Goal: Information Seeking & Learning: Check status

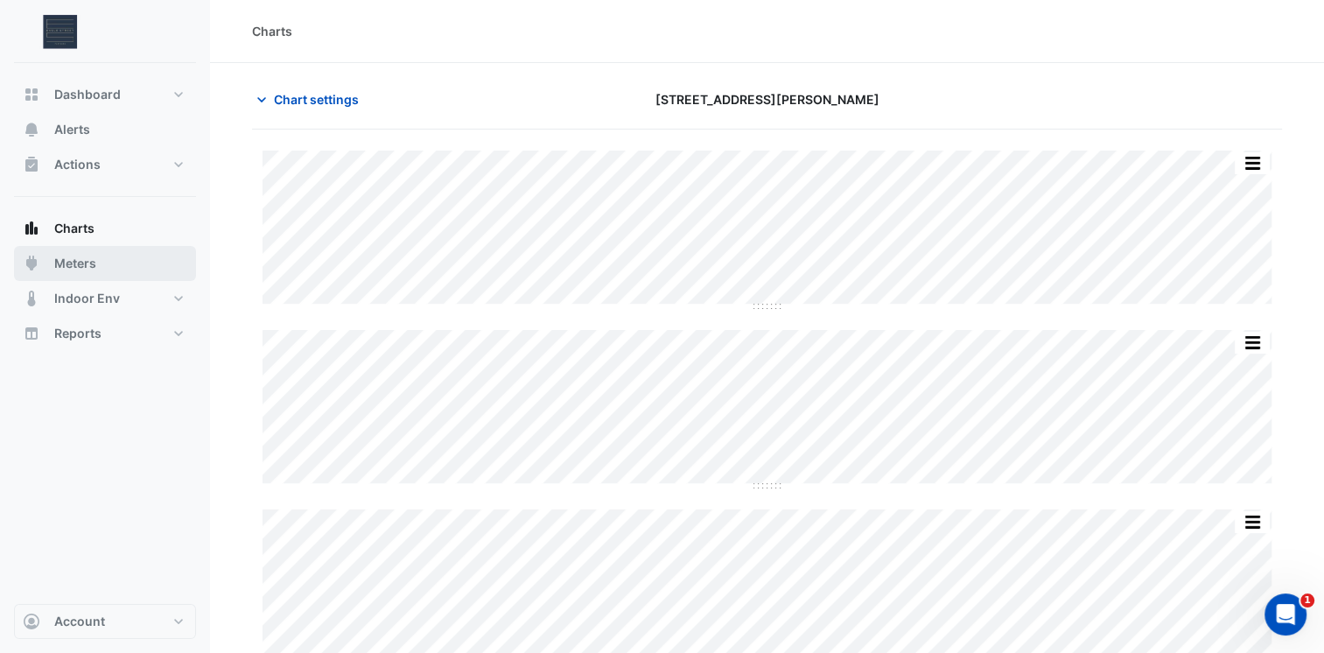
click at [96, 257] on button "Meters" at bounding box center [105, 263] width 182 height 35
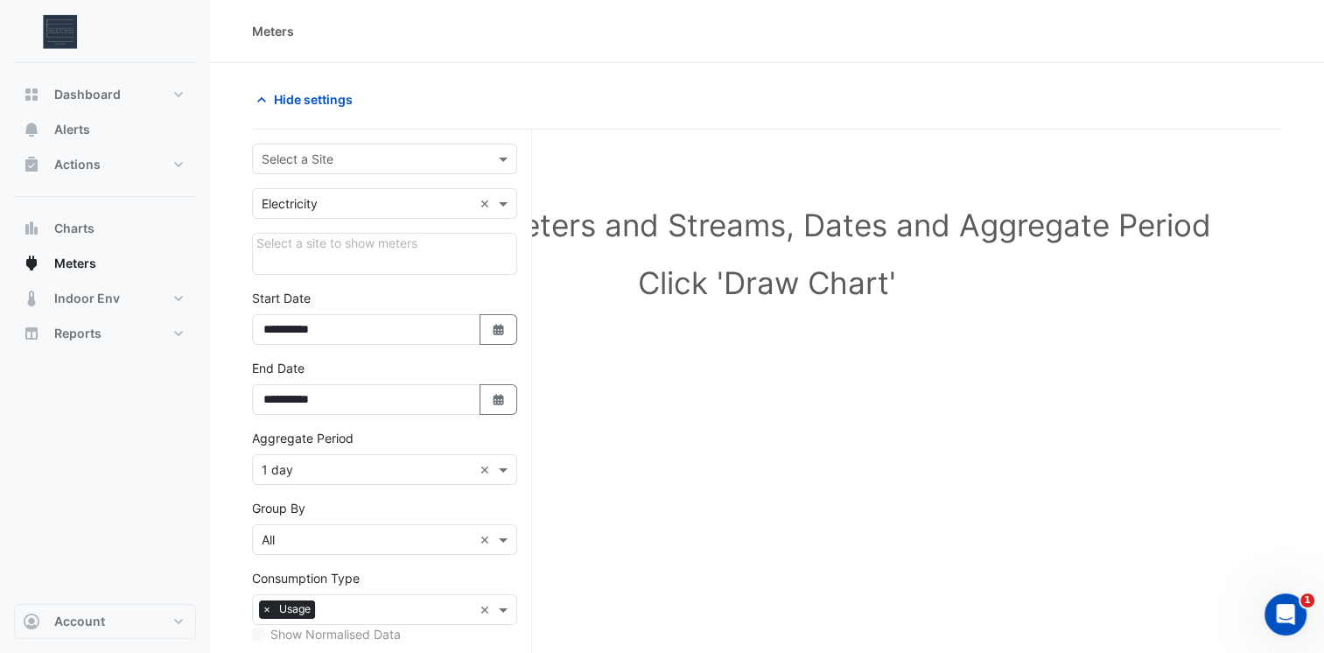
click at [359, 208] on input "text" at bounding box center [367, 204] width 211 height 18
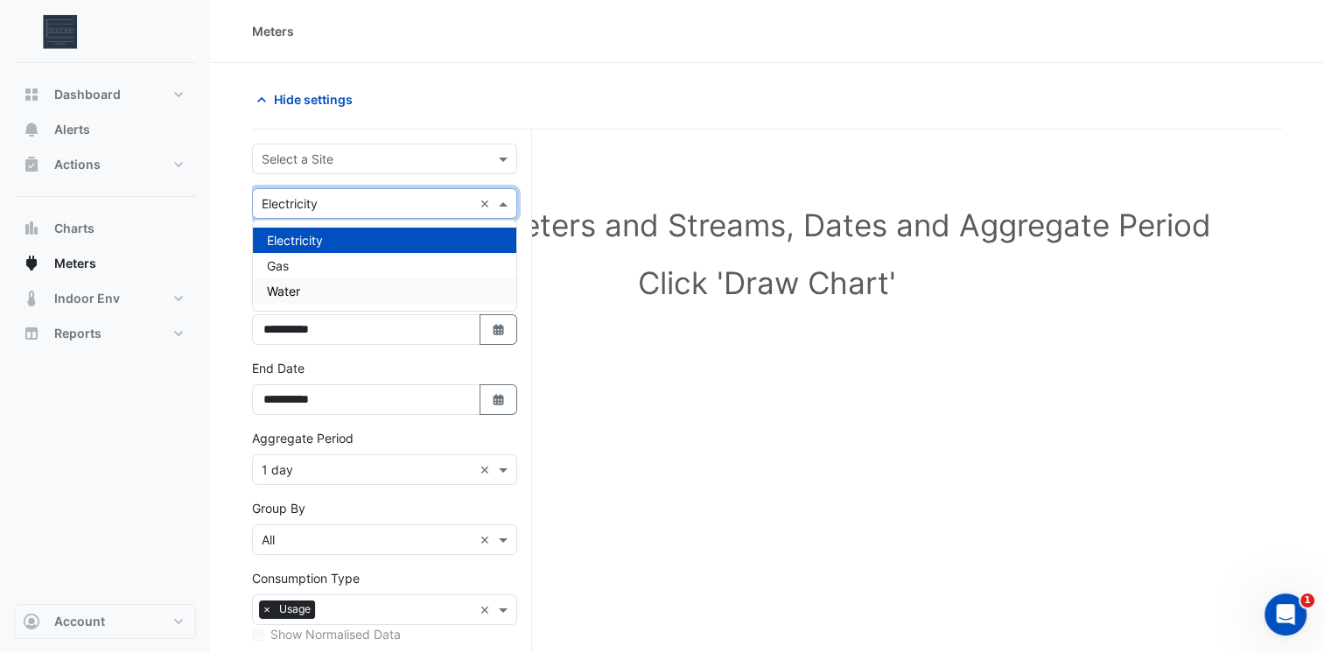
click at [289, 285] on span "Water" at bounding box center [283, 291] width 33 height 15
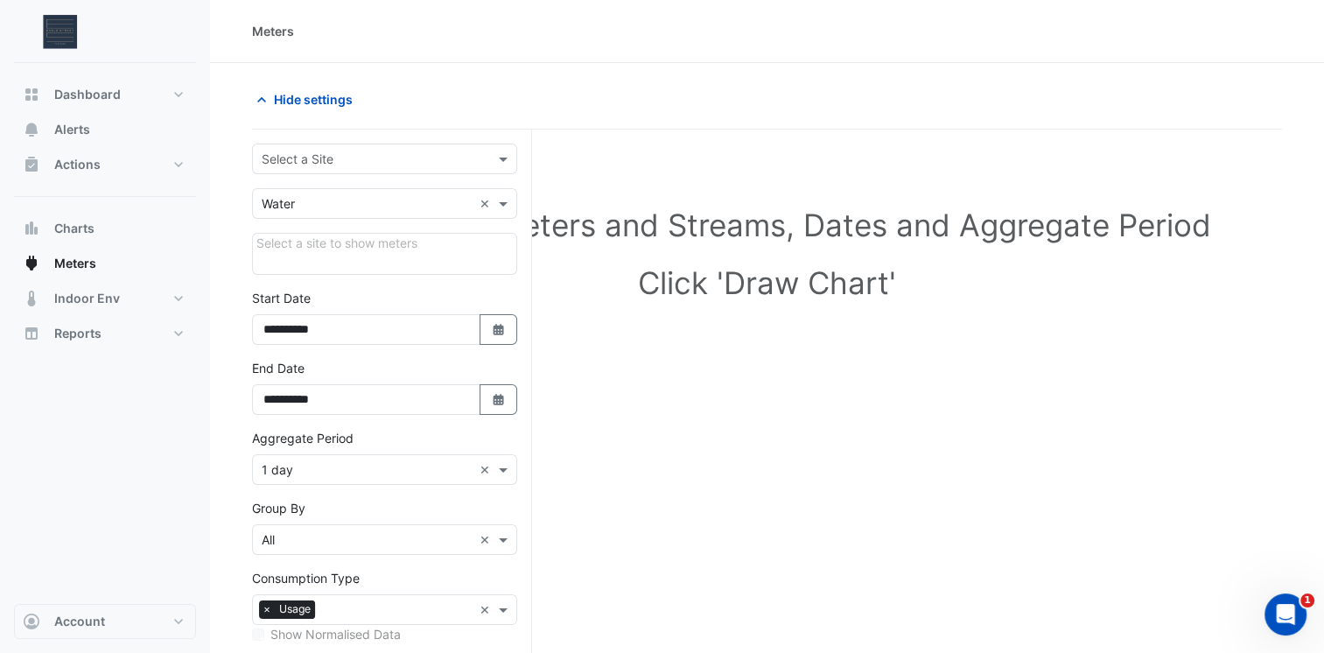
click at [312, 246] on div "Select a site to show meters" at bounding box center [384, 254] width 265 height 42
click at [305, 159] on input "text" at bounding box center [367, 160] width 211 height 18
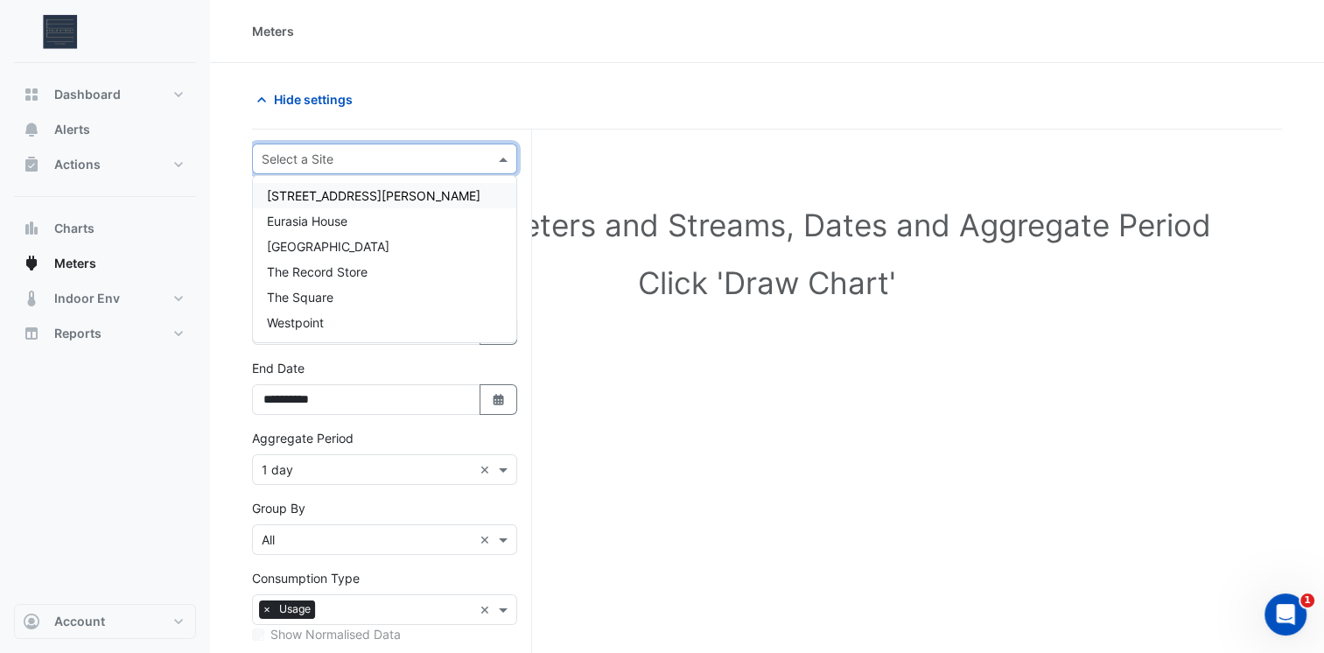
click at [305, 193] on span "[STREET_ADDRESS][PERSON_NAME]" at bounding box center [374, 195] width 214 height 15
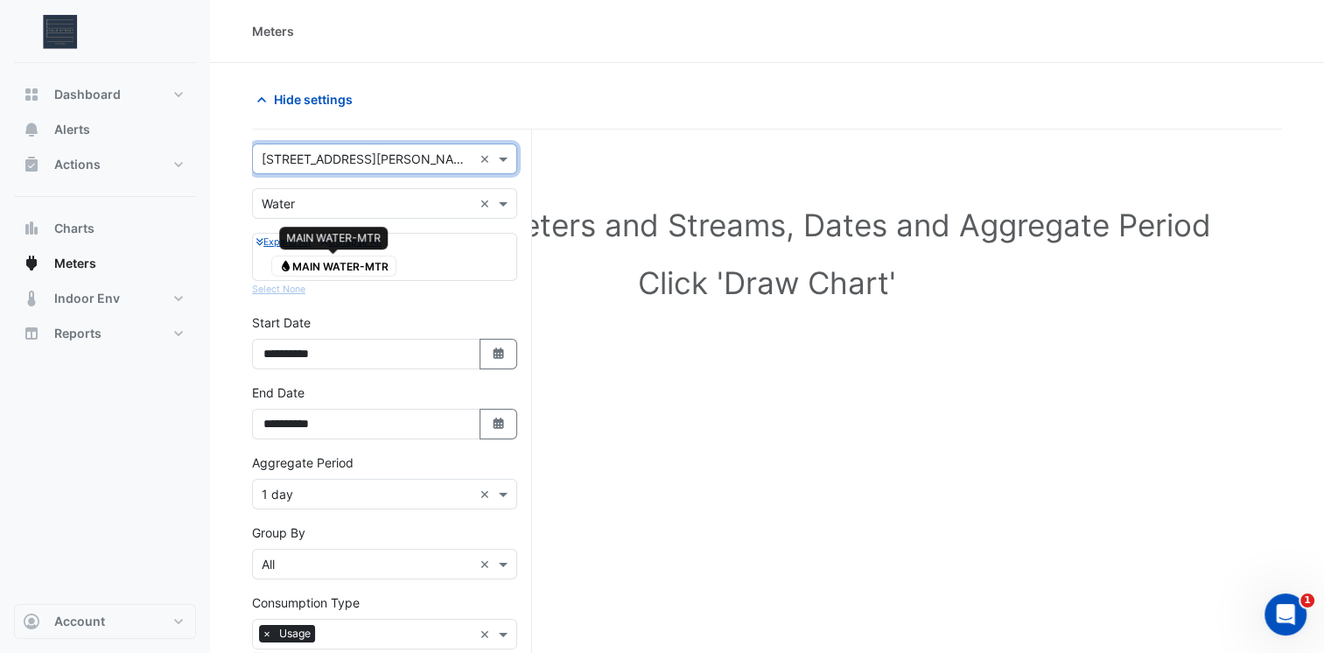
click at [329, 267] on span "Water MAIN WATER-MTR" at bounding box center [333, 266] width 125 height 21
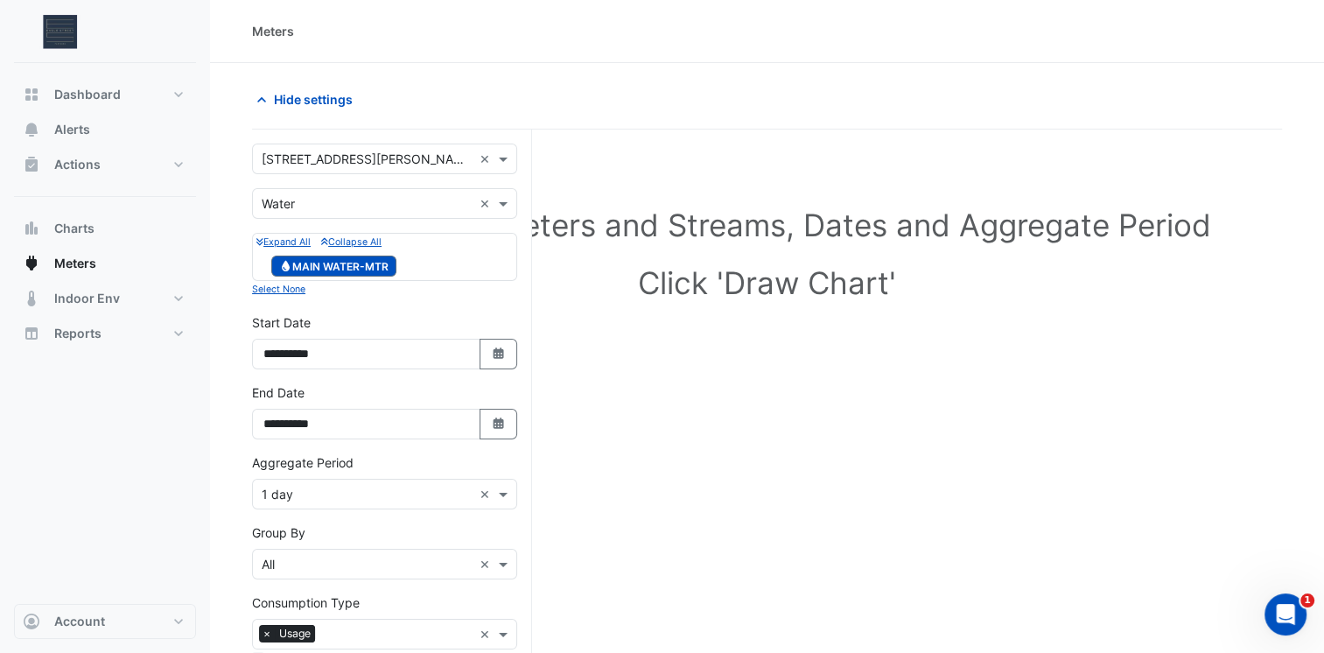
click at [283, 242] on small "Expand All" at bounding box center [283, 241] width 54 height 11
click at [484, 356] on button "Select Date" at bounding box center [499, 354] width 39 height 31
select select "*"
select select "****"
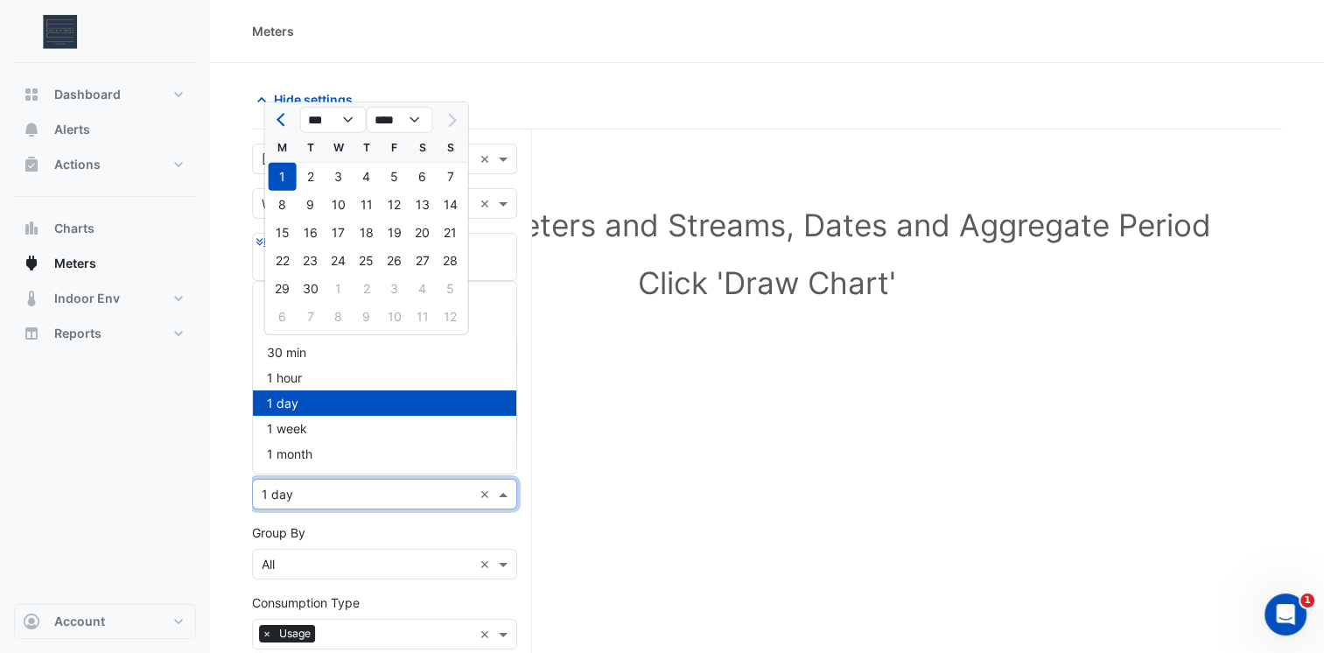
click at [379, 492] on input "text" at bounding box center [367, 495] width 211 height 18
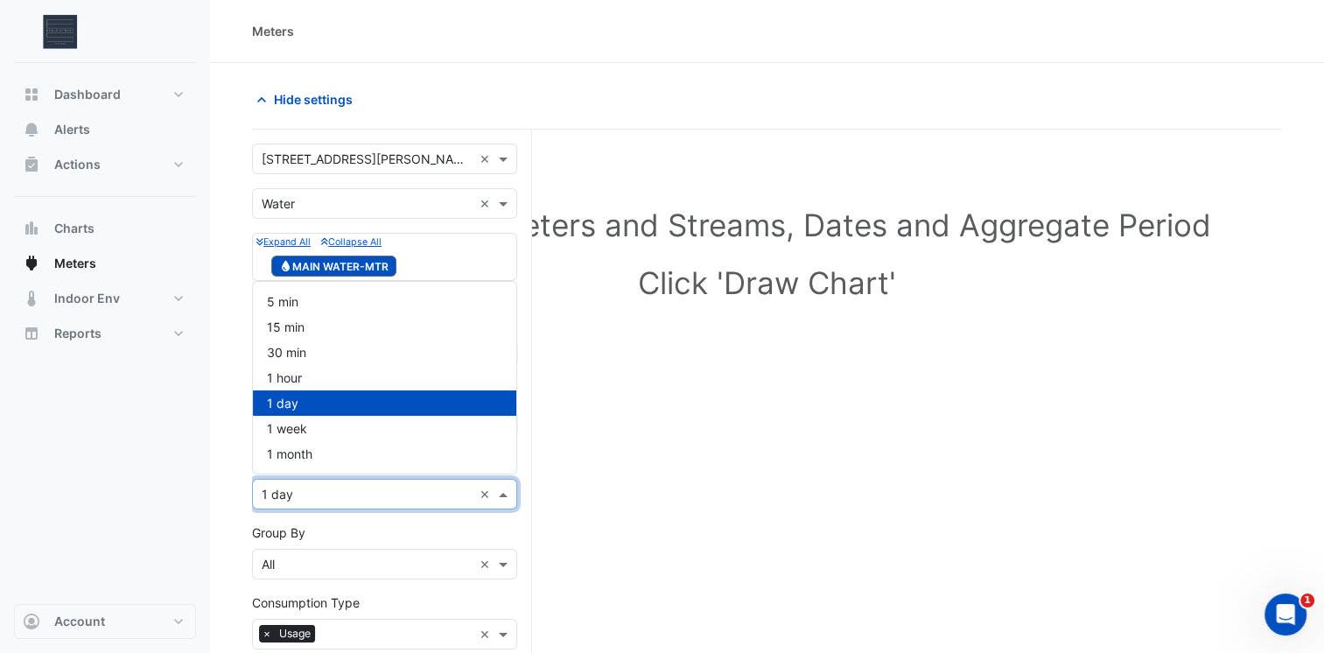
click at [285, 404] on span "1 day" at bounding box center [283, 403] width 32 height 15
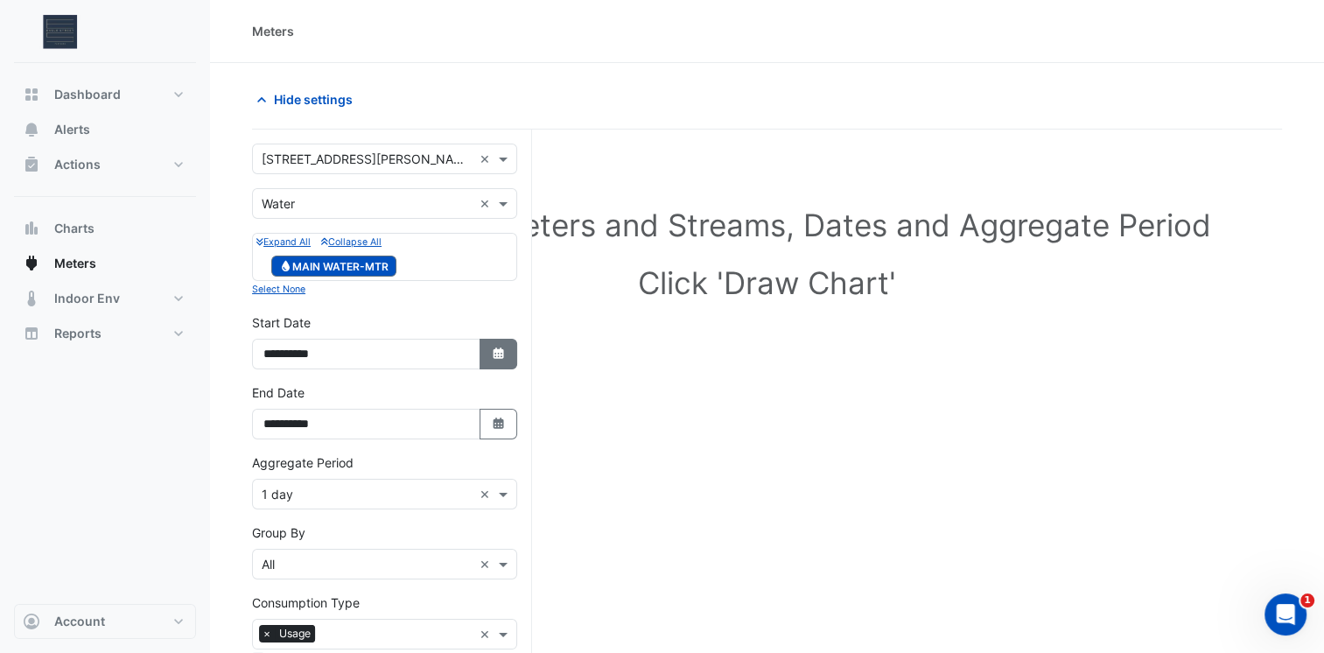
click at [487, 357] on button "Select Date" at bounding box center [499, 354] width 39 height 31
select select "*"
select select "****"
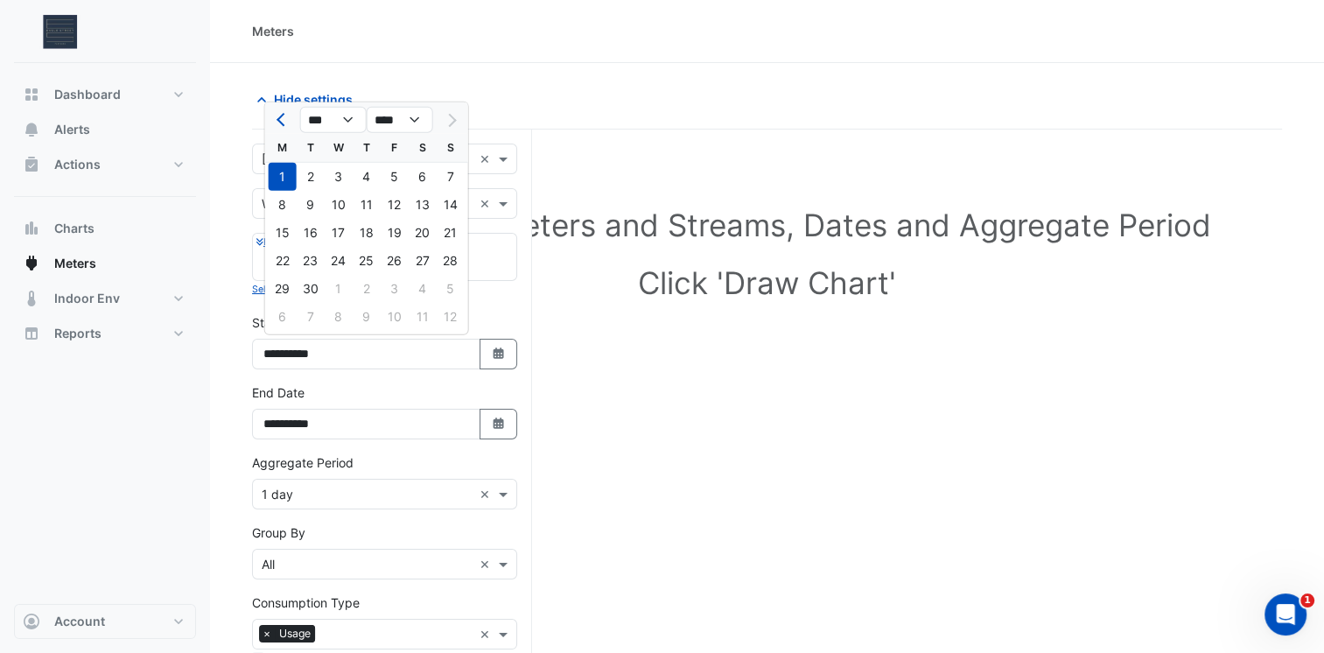
click at [448, 129] on div at bounding box center [450, 120] width 35 height 28
click at [449, 122] on div at bounding box center [450, 120] width 35 height 28
click at [347, 130] on select "*** *** *** *** *** *** *** *** ***" at bounding box center [333, 120] width 67 height 26
click at [401, 120] on select "**** **** **** **** **** **** **** **** **** **** ****" at bounding box center [400, 120] width 67 height 26
click at [340, 120] on select "*** *** *** *** *** *** *** *** ***" at bounding box center [333, 120] width 67 height 26
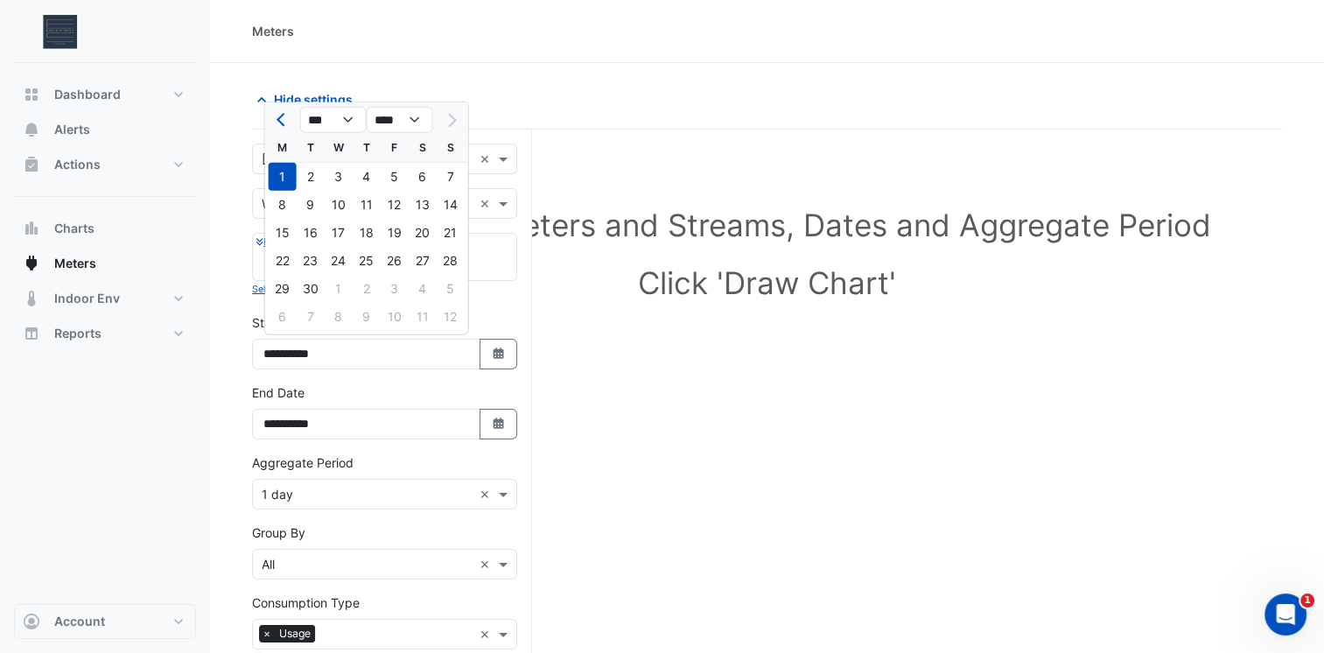
click at [712, 289] on h1 "Click 'Draw Chart'" at bounding box center [767, 282] width 974 height 37
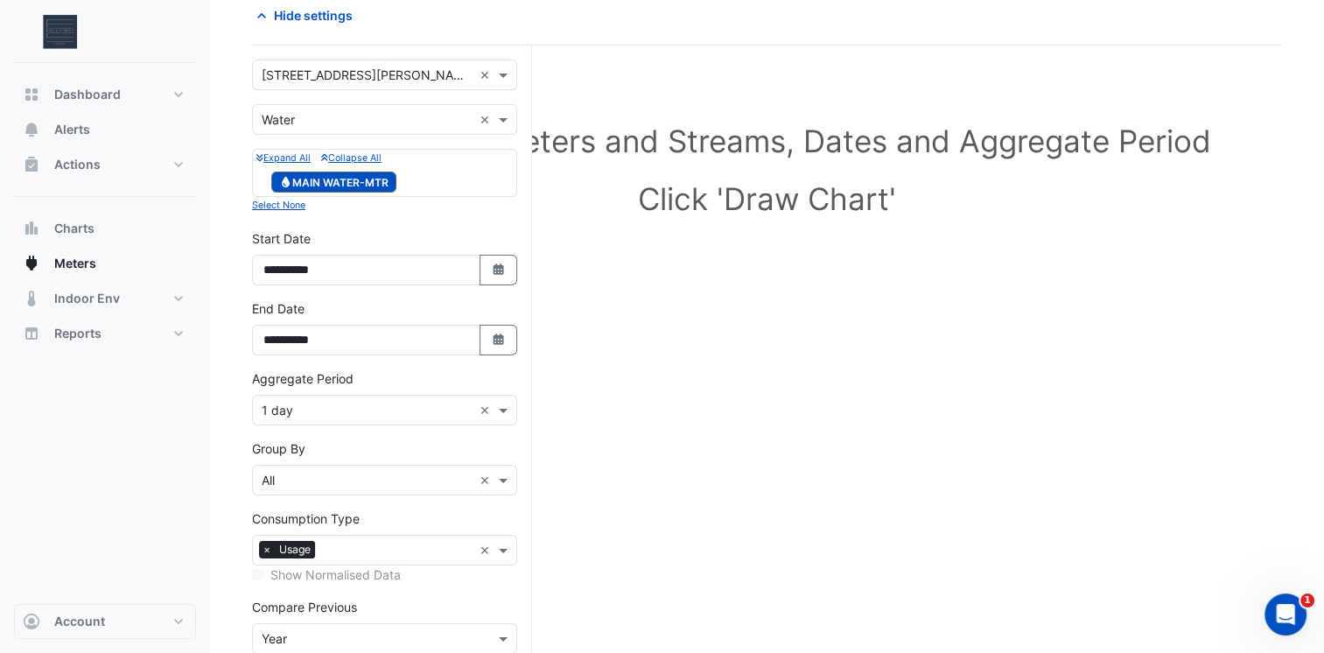
scroll to position [203, 0]
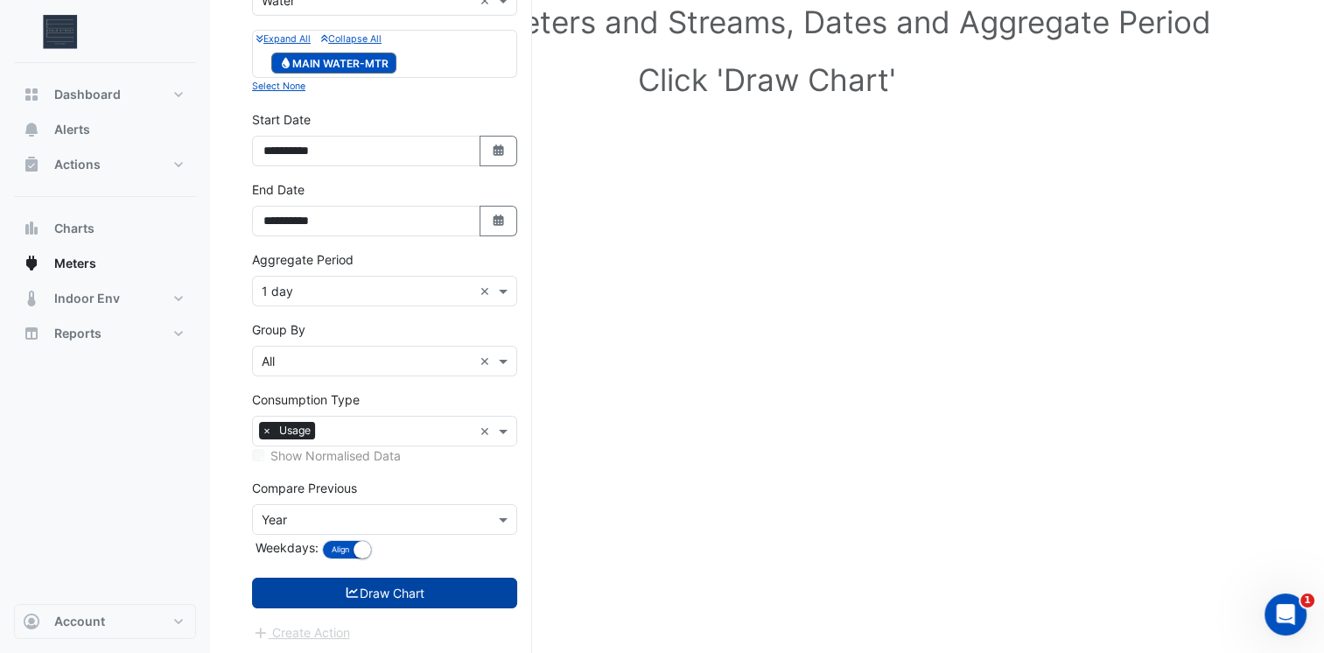
click at [336, 595] on button "Draw Chart" at bounding box center [384, 593] width 265 height 31
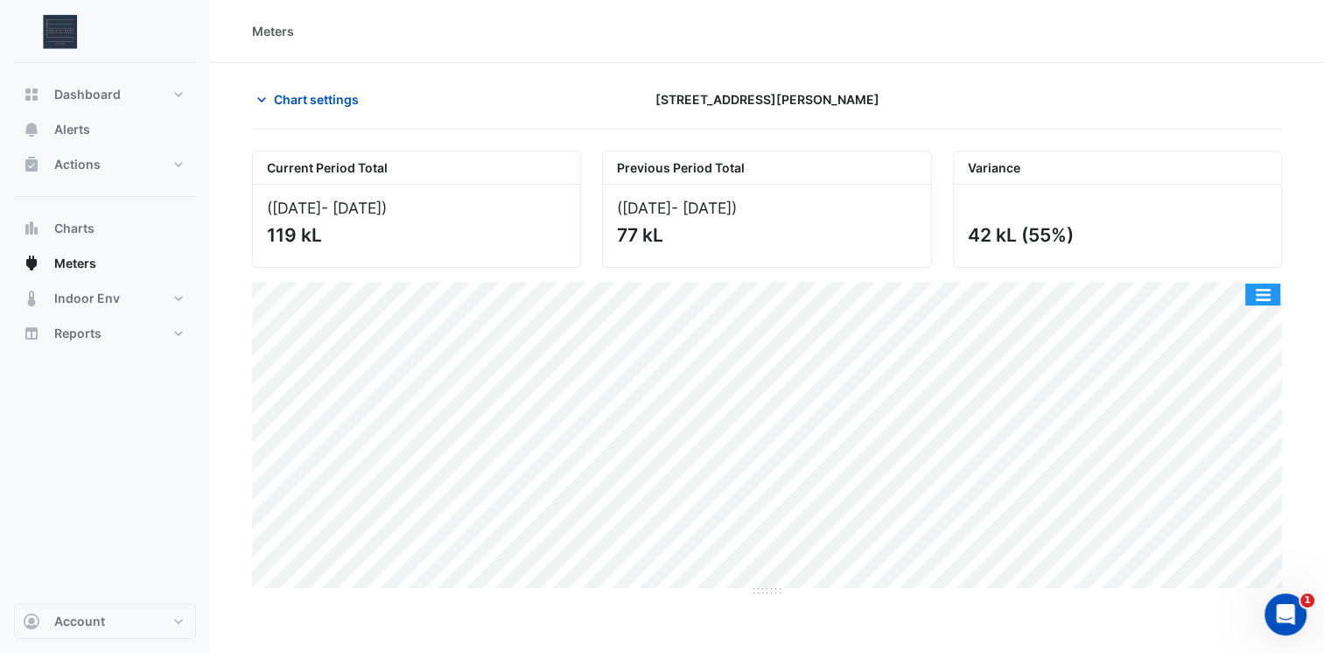
click at [1265, 292] on button "button" at bounding box center [1263, 295] width 35 height 22
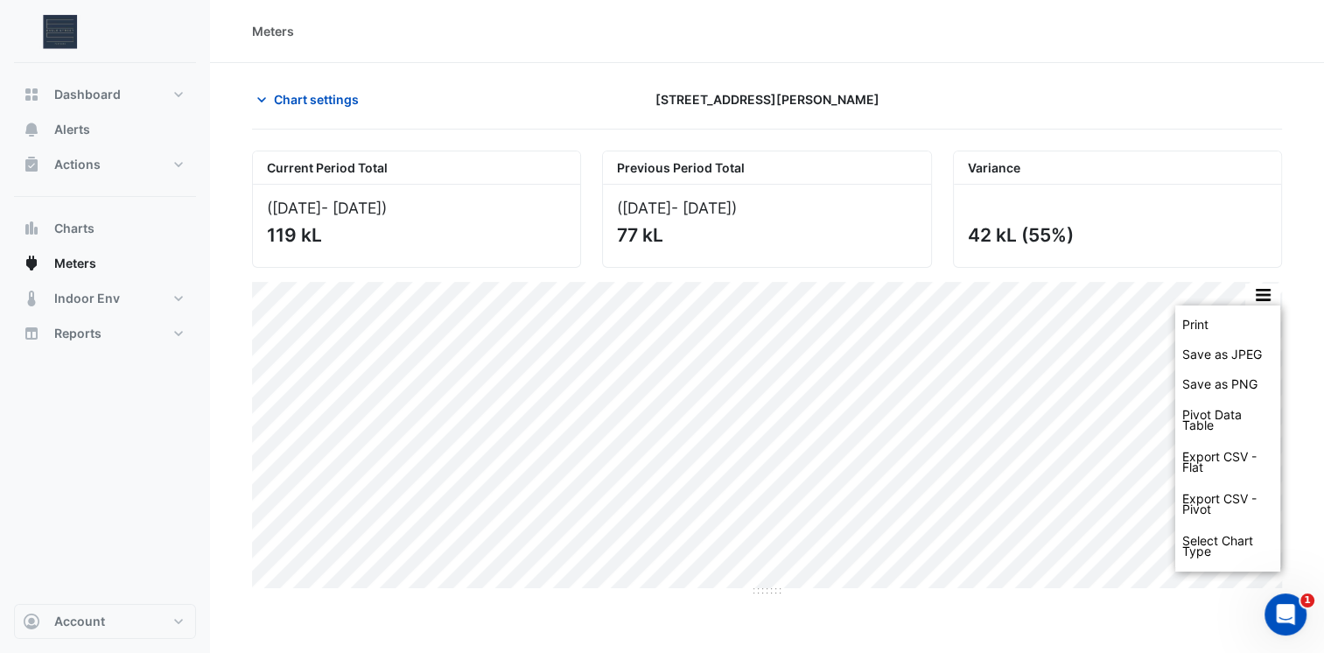
click at [1244, 191] on div "42 kL (55%)" at bounding box center [1117, 226] width 327 height 82
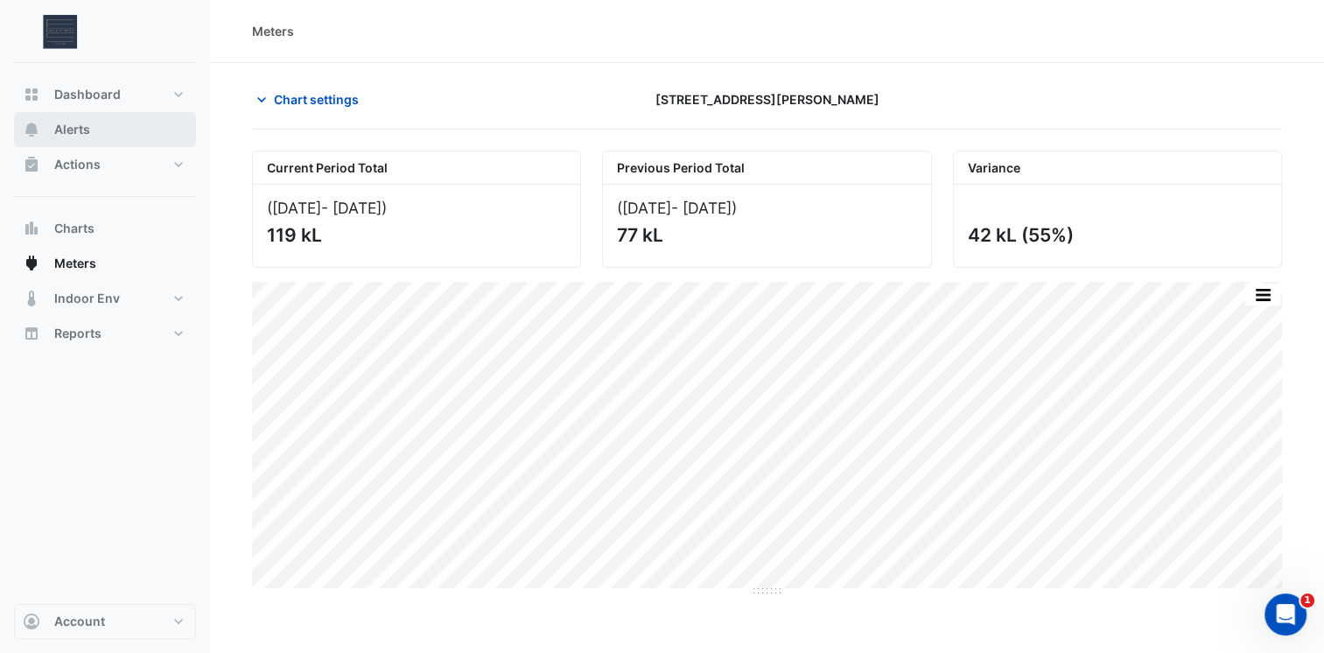
click at [73, 126] on span "Alerts" at bounding box center [72, 130] width 36 height 18
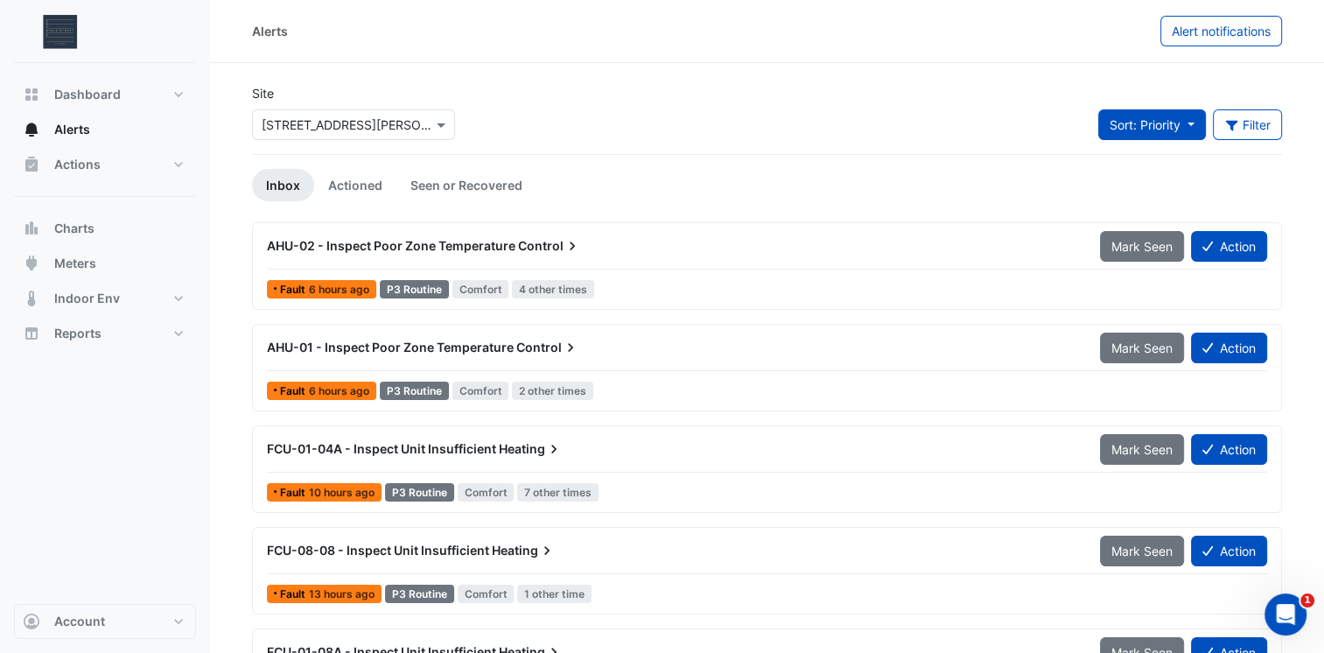
click at [1173, 131] on span "Sort: Priority" at bounding box center [1145, 124] width 71 height 15
click at [1232, 124] on icon "button" at bounding box center [1231, 126] width 12 height 11
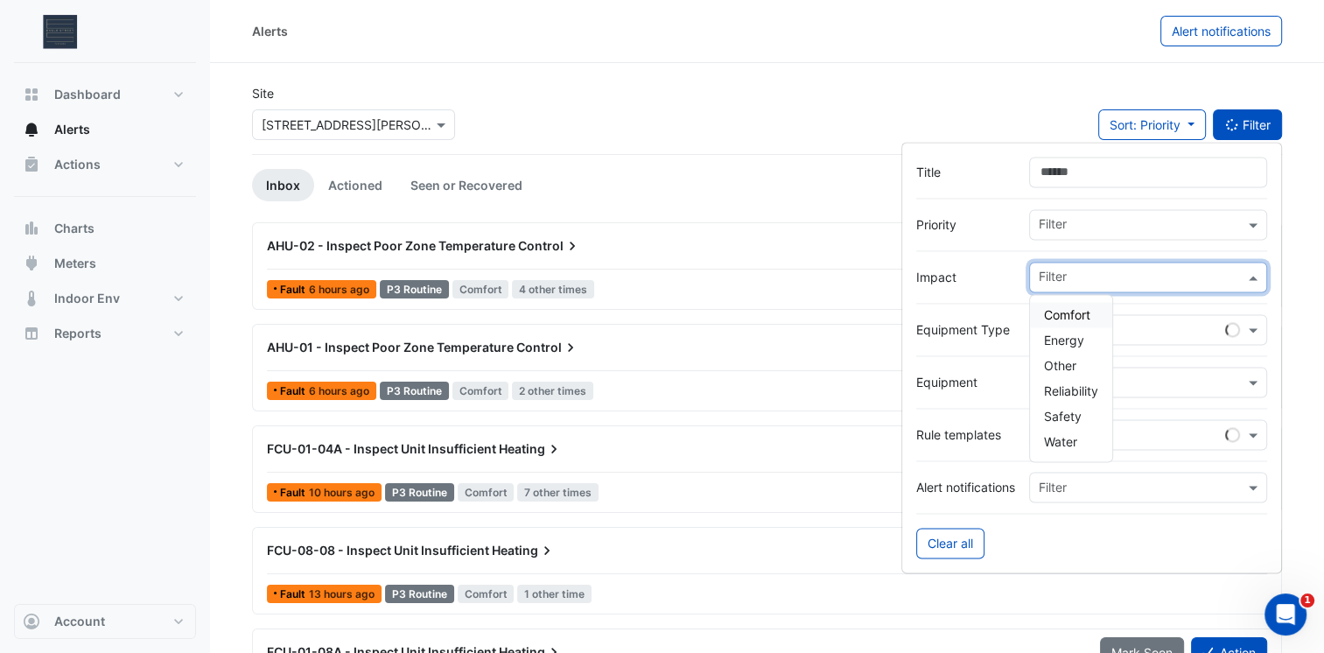
click at [1066, 270] on input "text" at bounding box center [1142, 279] width 206 height 18
click at [1070, 435] on span "Water" at bounding box center [1060, 441] width 33 height 15
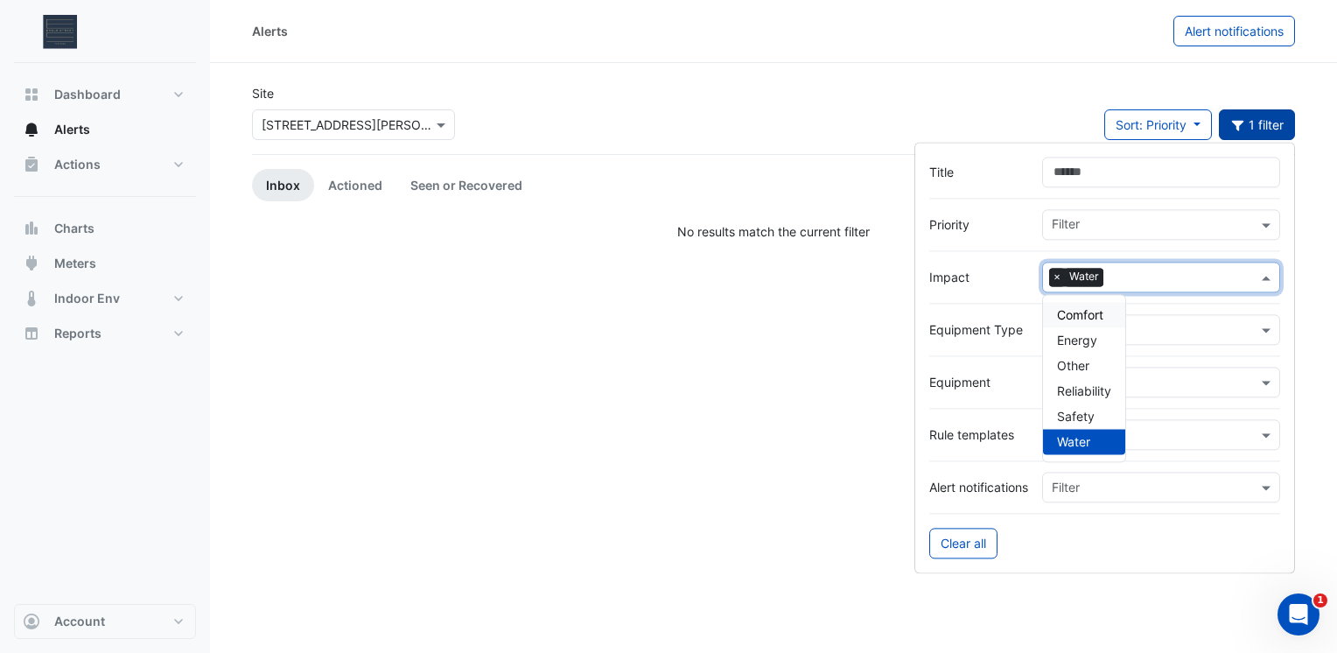
click at [1056, 278] on span "×" at bounding box center [1057, 278] width 16 height 18
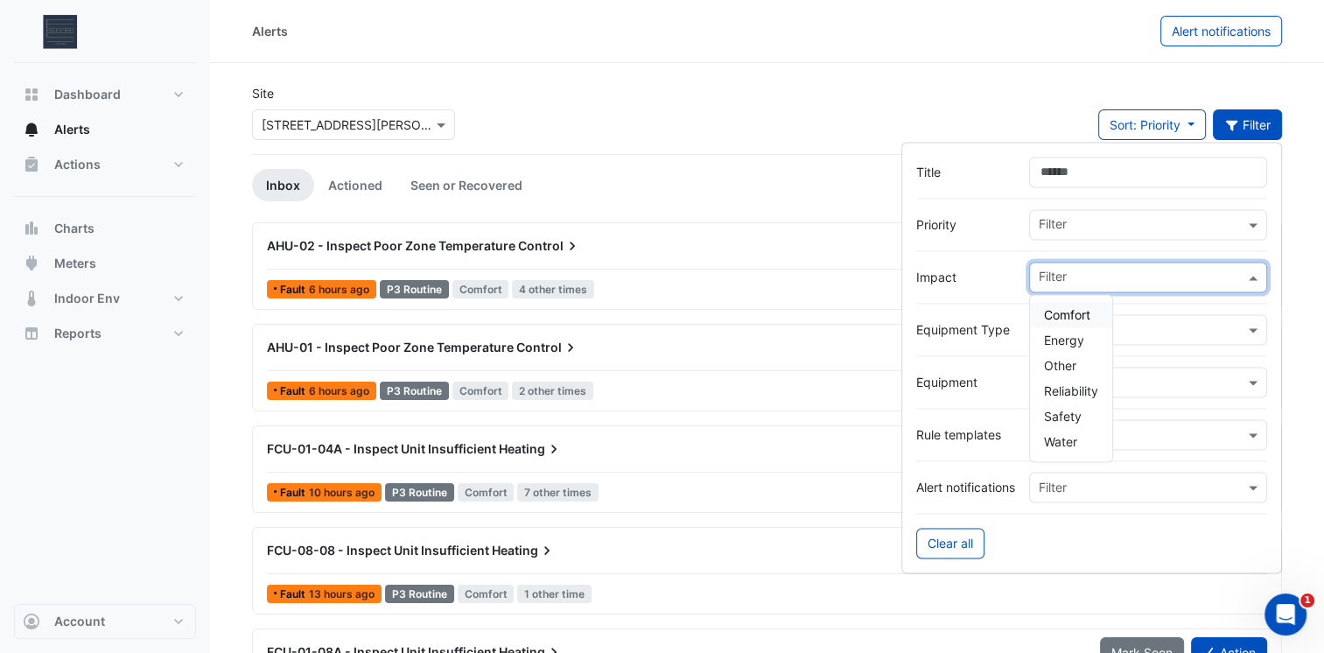
click at [781, 284] on div "Fault 6 hours ago P3 Routine Comfort 4 other times" at bounding box center [767, 289] width 1004 height 25
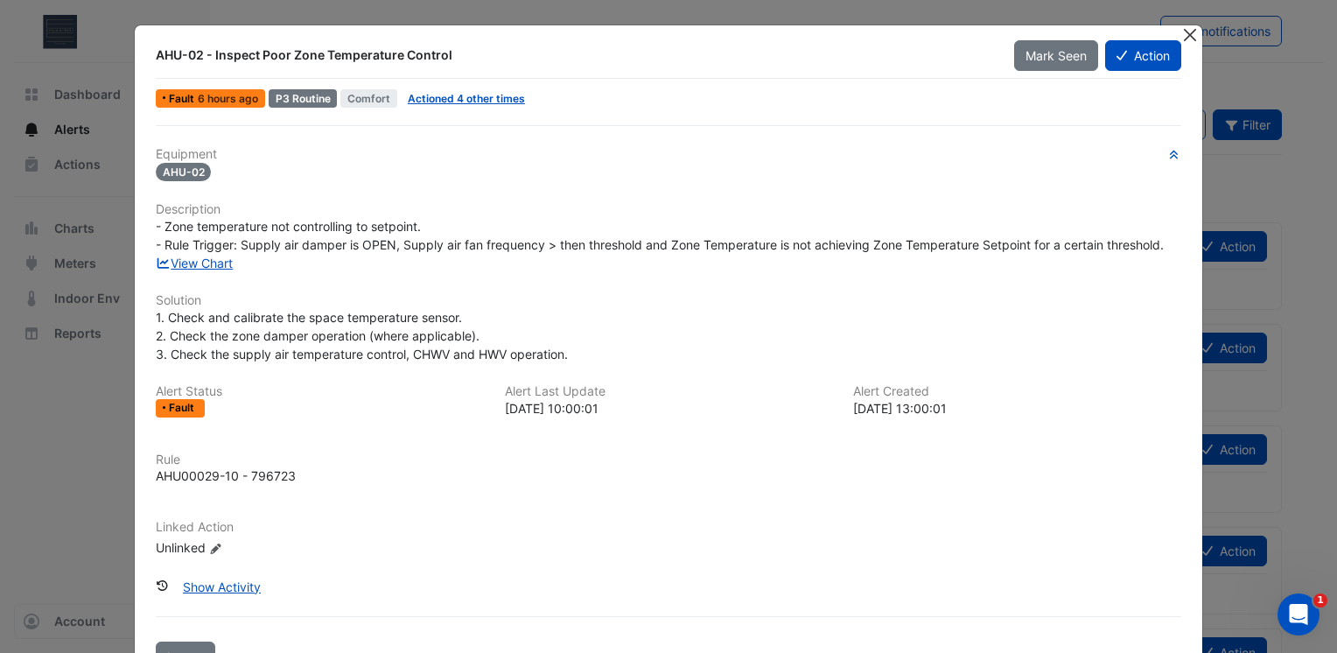
click at [1181, 34] on button "Close" at bounding box center [1190, 34] width 18 height 18
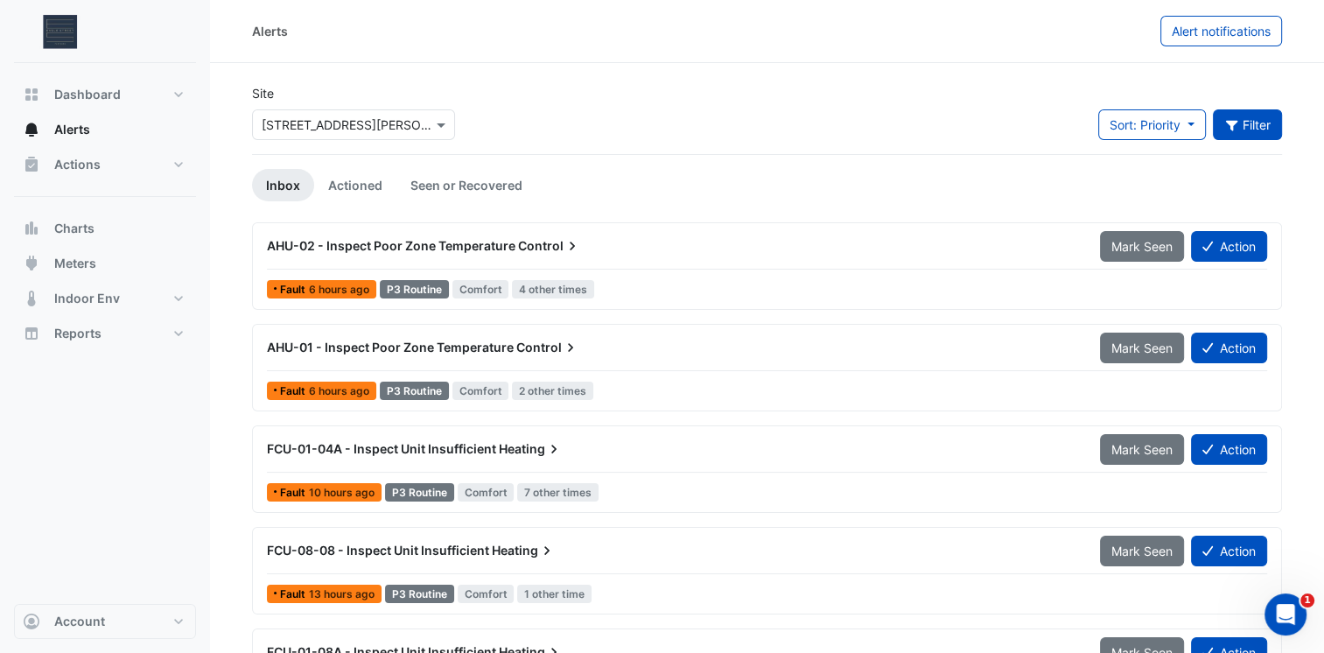
click at [67, 167] on span "Actions" at bounding box center [77, 165] width 46 height 18
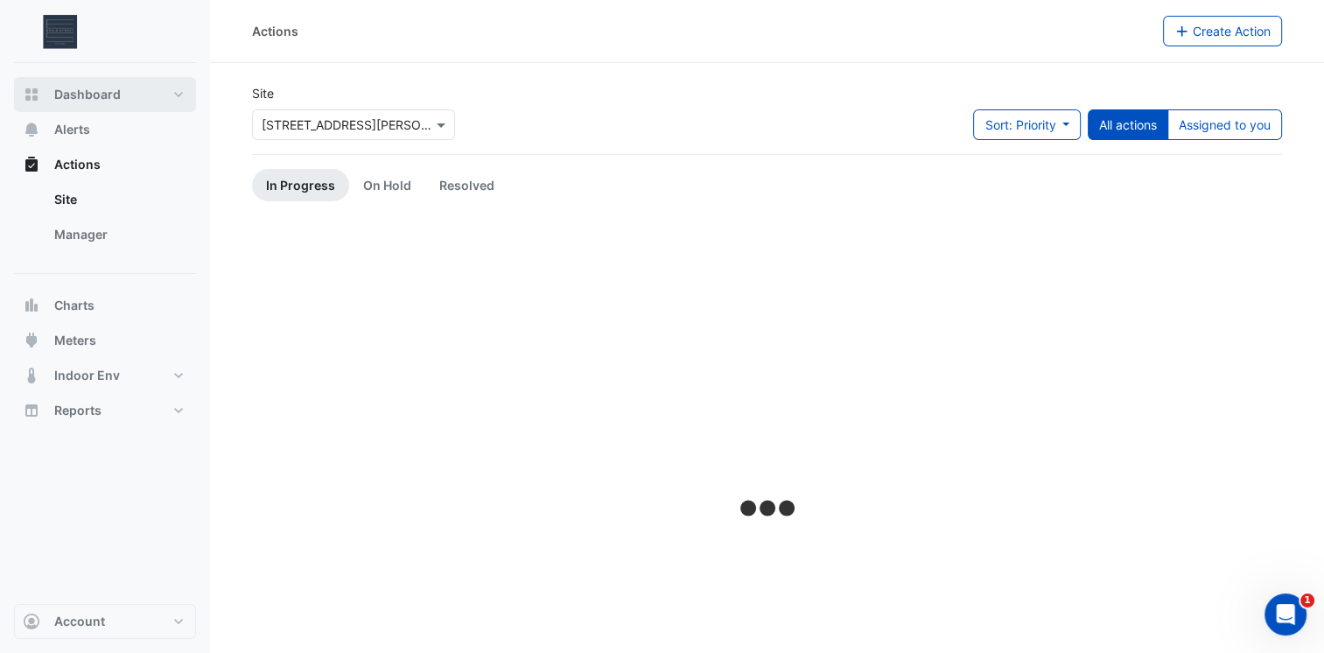
click at [81, 98] on span "Dashboard" at bounding box center [87, 95] width 67 height 18
select select "***"
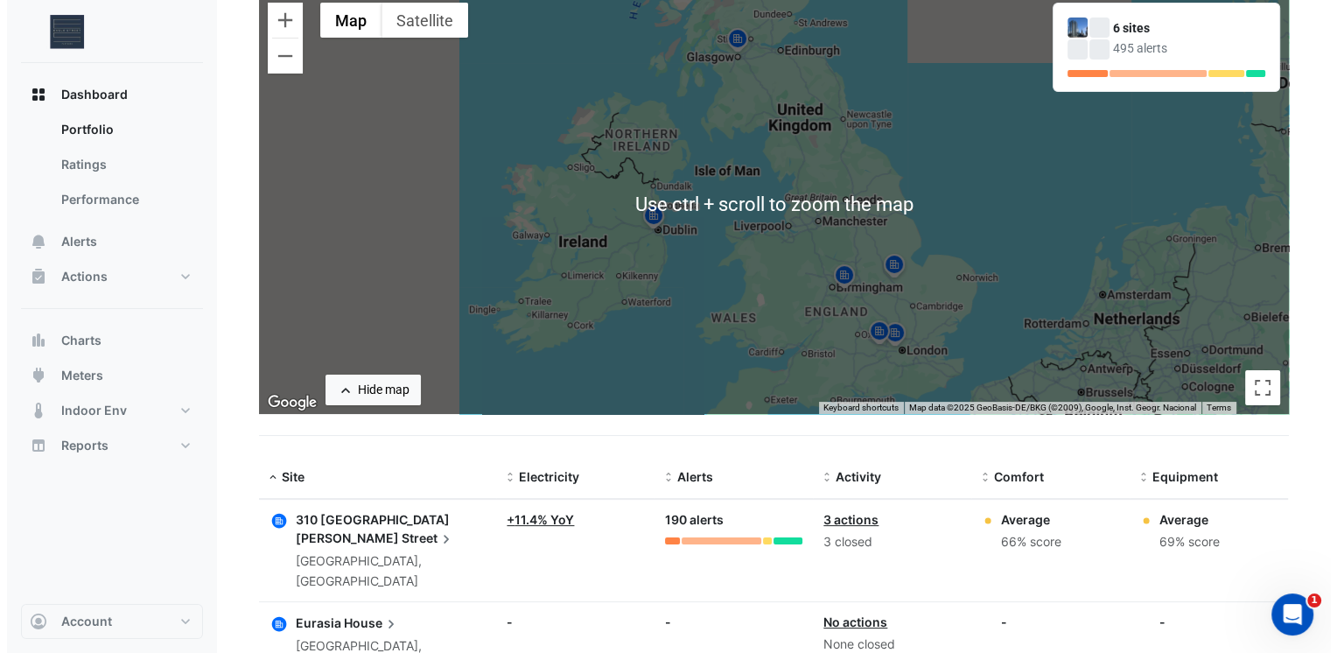
scroll to position [350, 0]
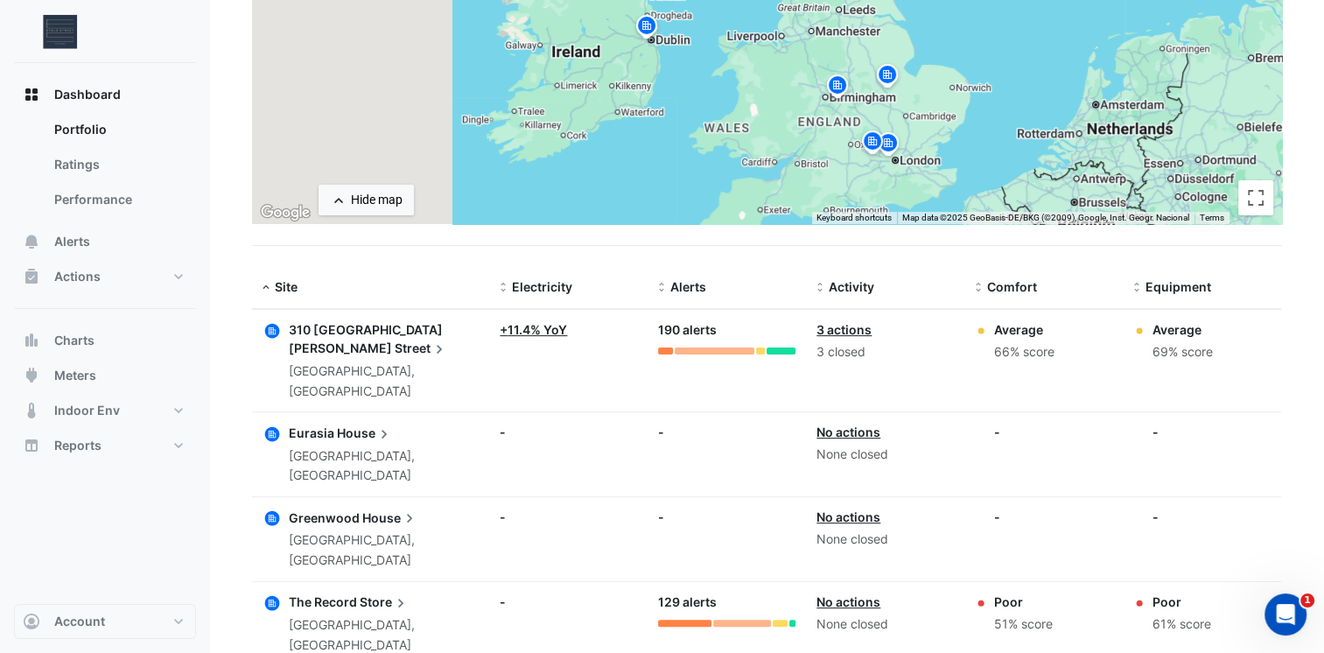
click at [395, 339] on span "Street" at bounding box center [421, 348] width 53 height 19
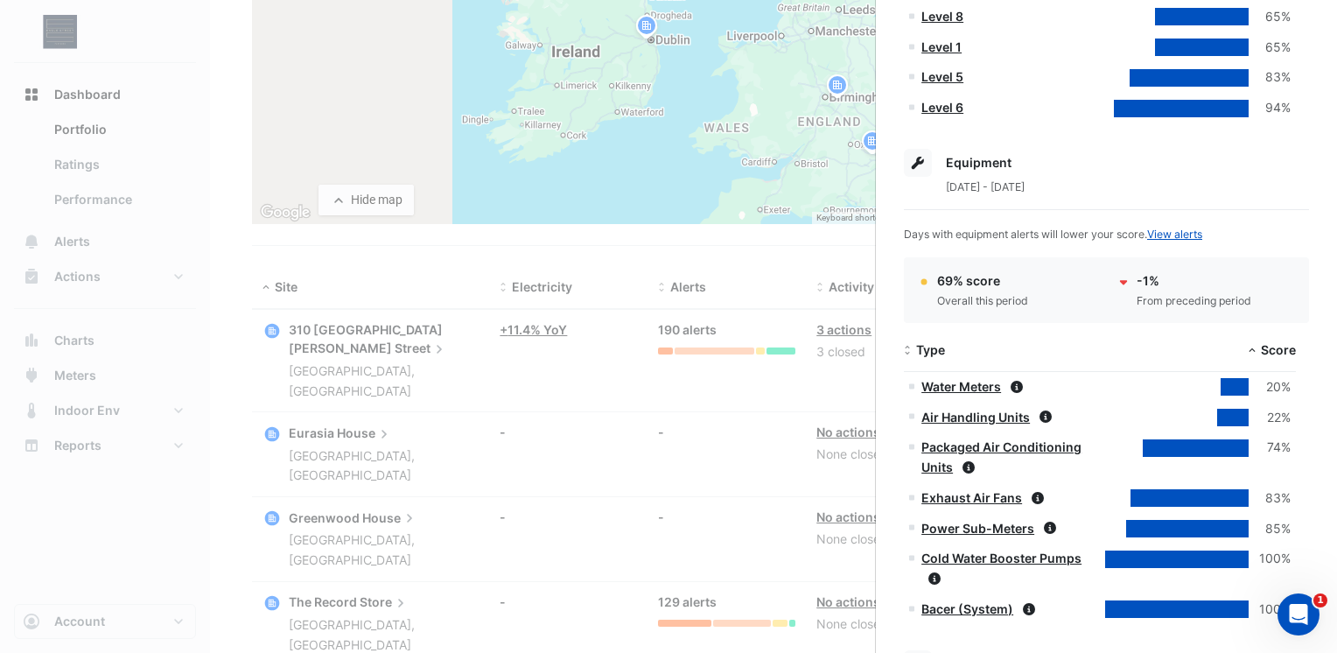
scroll to position [613, 0]
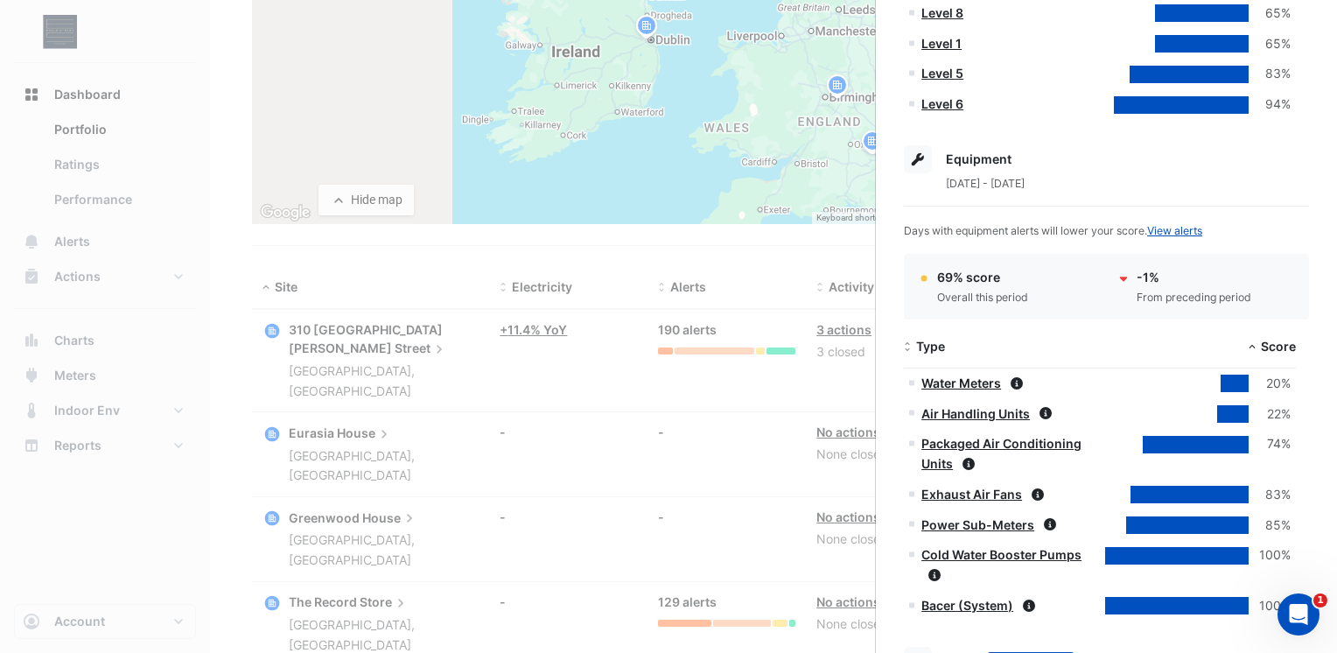
click at [991, 383] on link "Water Meters" at bounding box center [962, 382] width 80 height 15
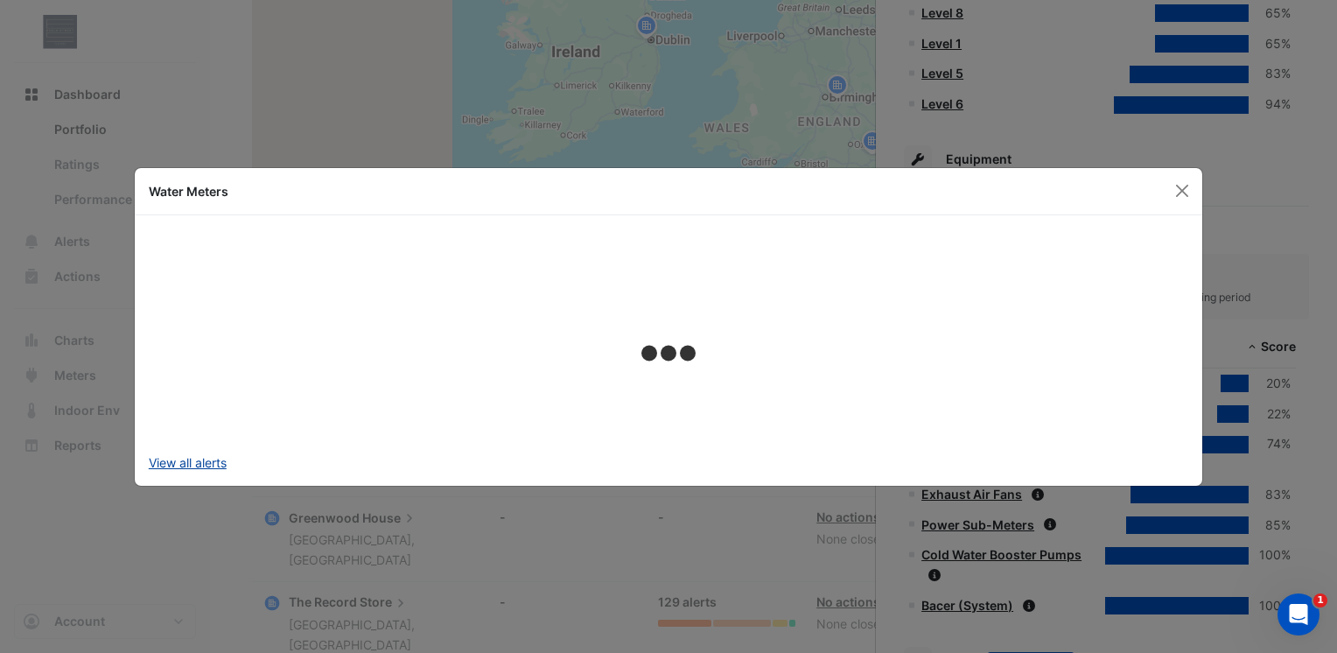
click at [191, 462] on link "View all alerts" at bounding box center [188, 462] width 78 height 18
